Goal: Complete application form

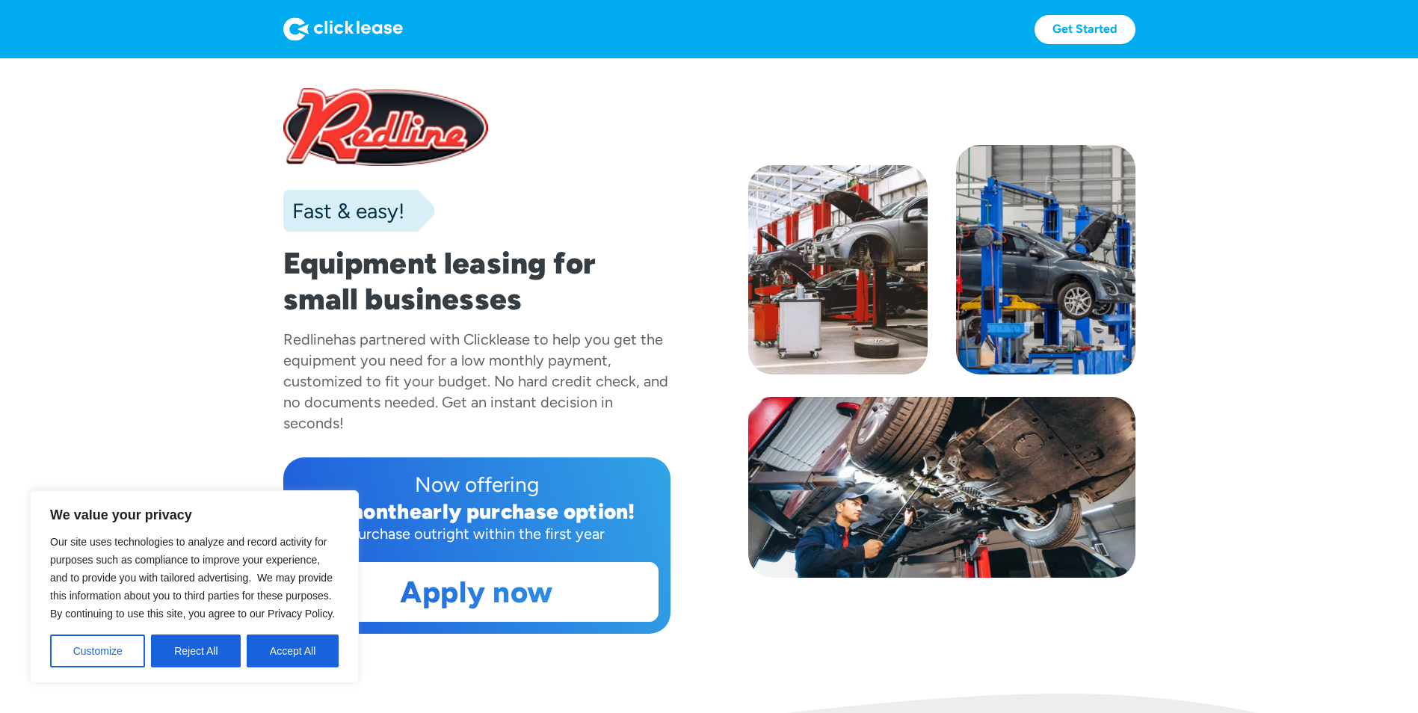
click at [144, 327] on section "Fast & easy! Equipment leasing for small businesses Redline has partnered with …" at bounding box center [709, 375] width 1418 height 635
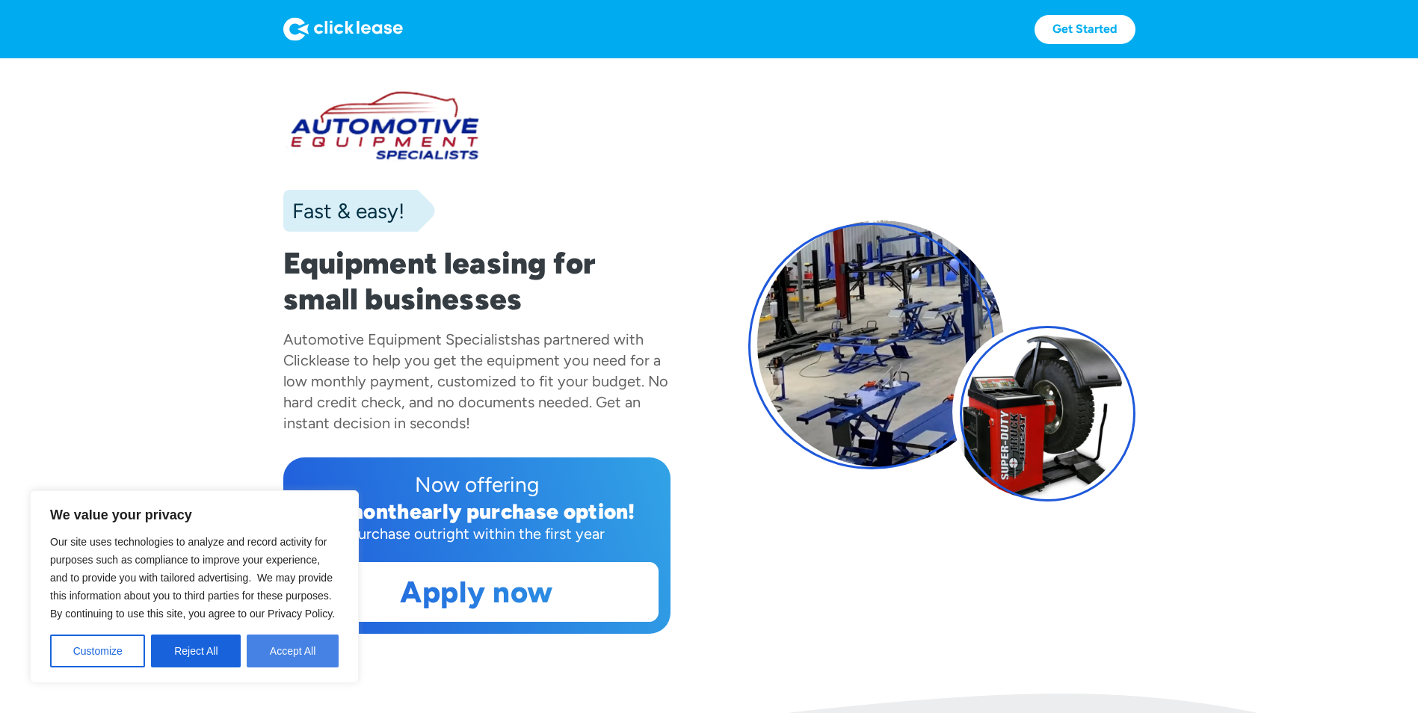
click at [275, 658] on button "Accept All" at bounding box center [293, 650] width 92 height 33
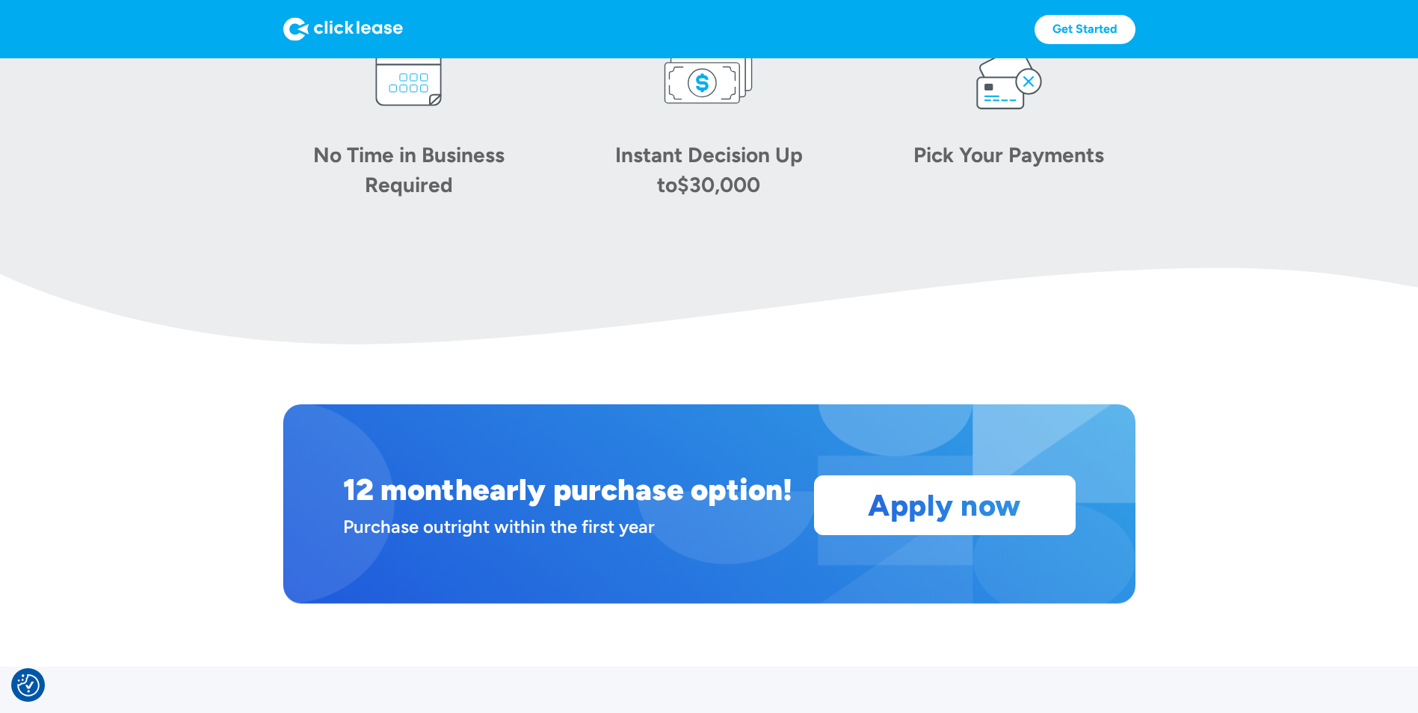
scroll to position [1046, 0]
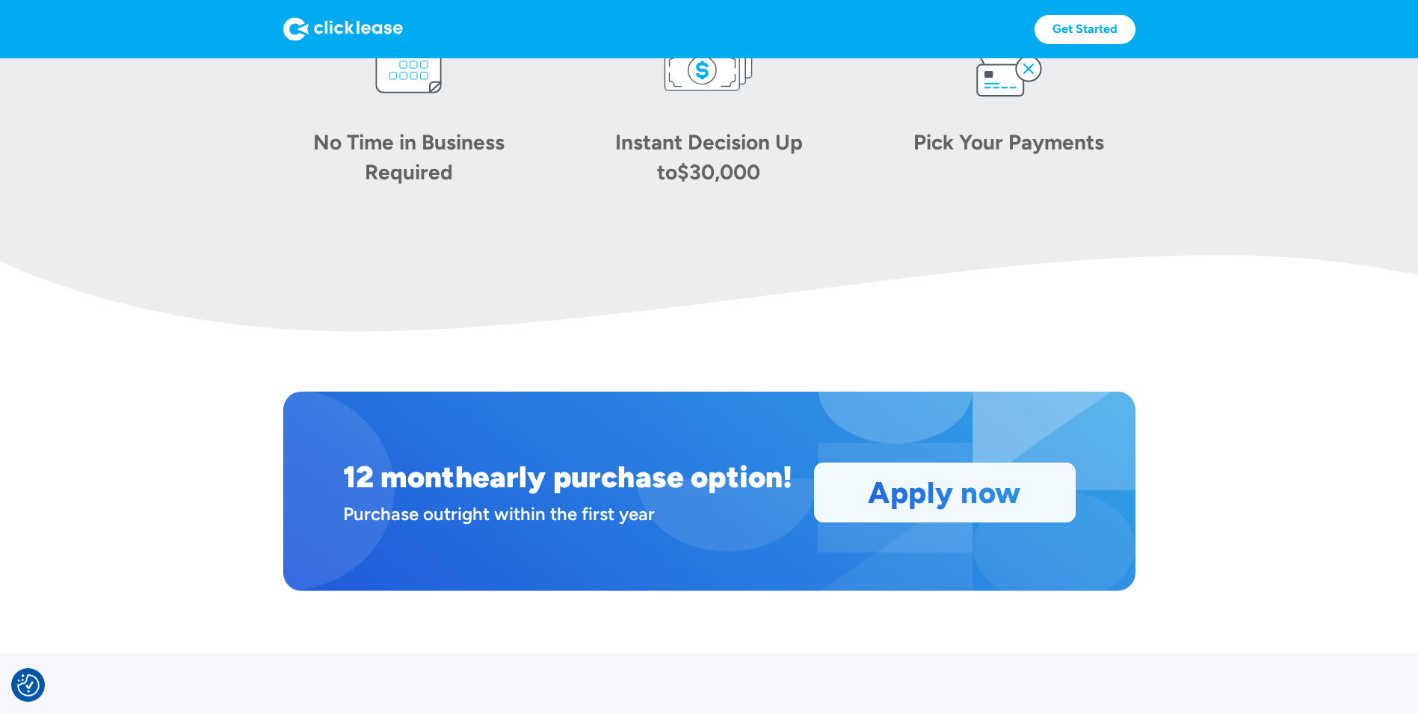
click at [850, 507] on link "Apply now" at bounding box center [945, 492] width 260 height 58
